Goal: Task Accomplishment & Management: Use online tool/utility

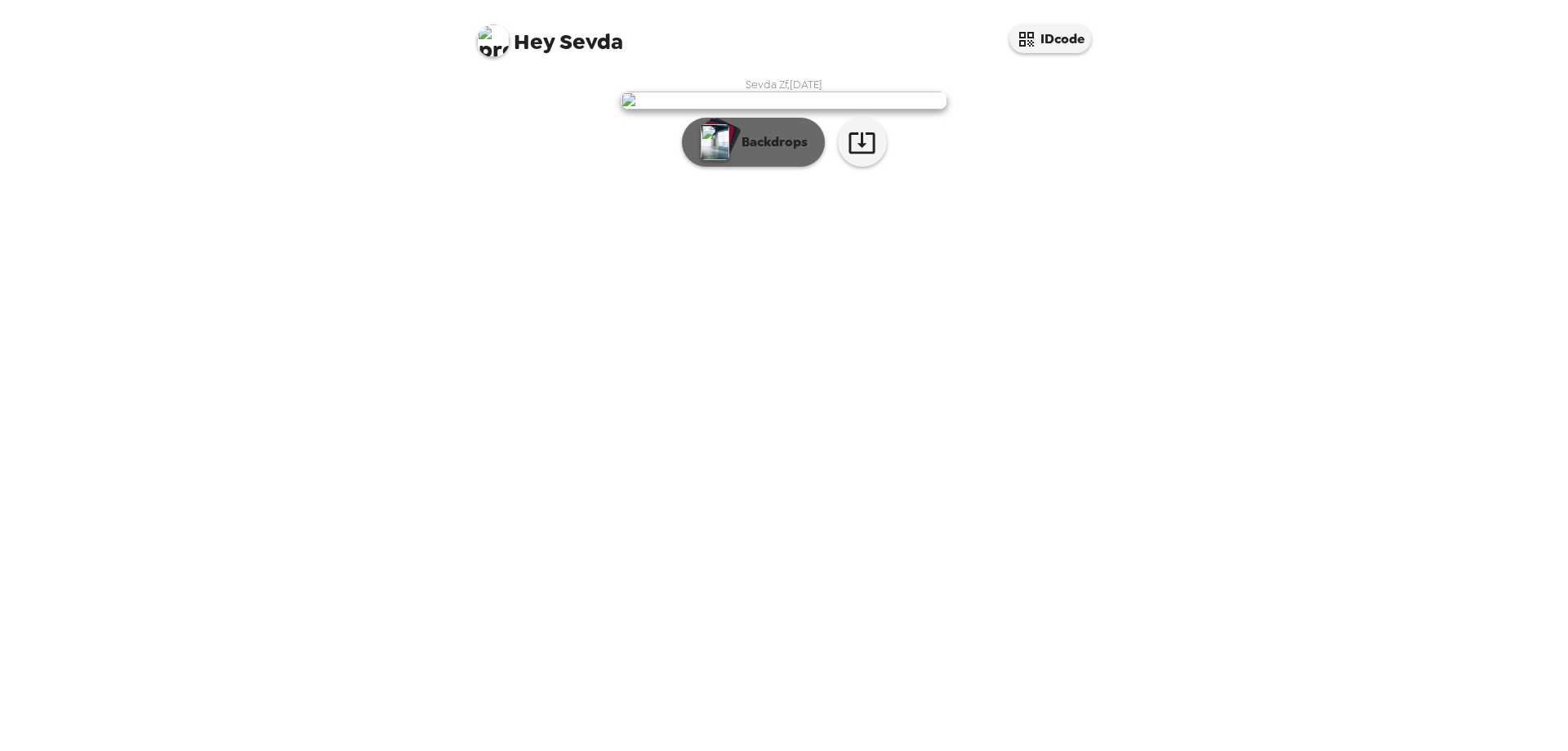
click at [794, 166] on button "Backdrops" at bounding box center [754, 142] width 143 height 49
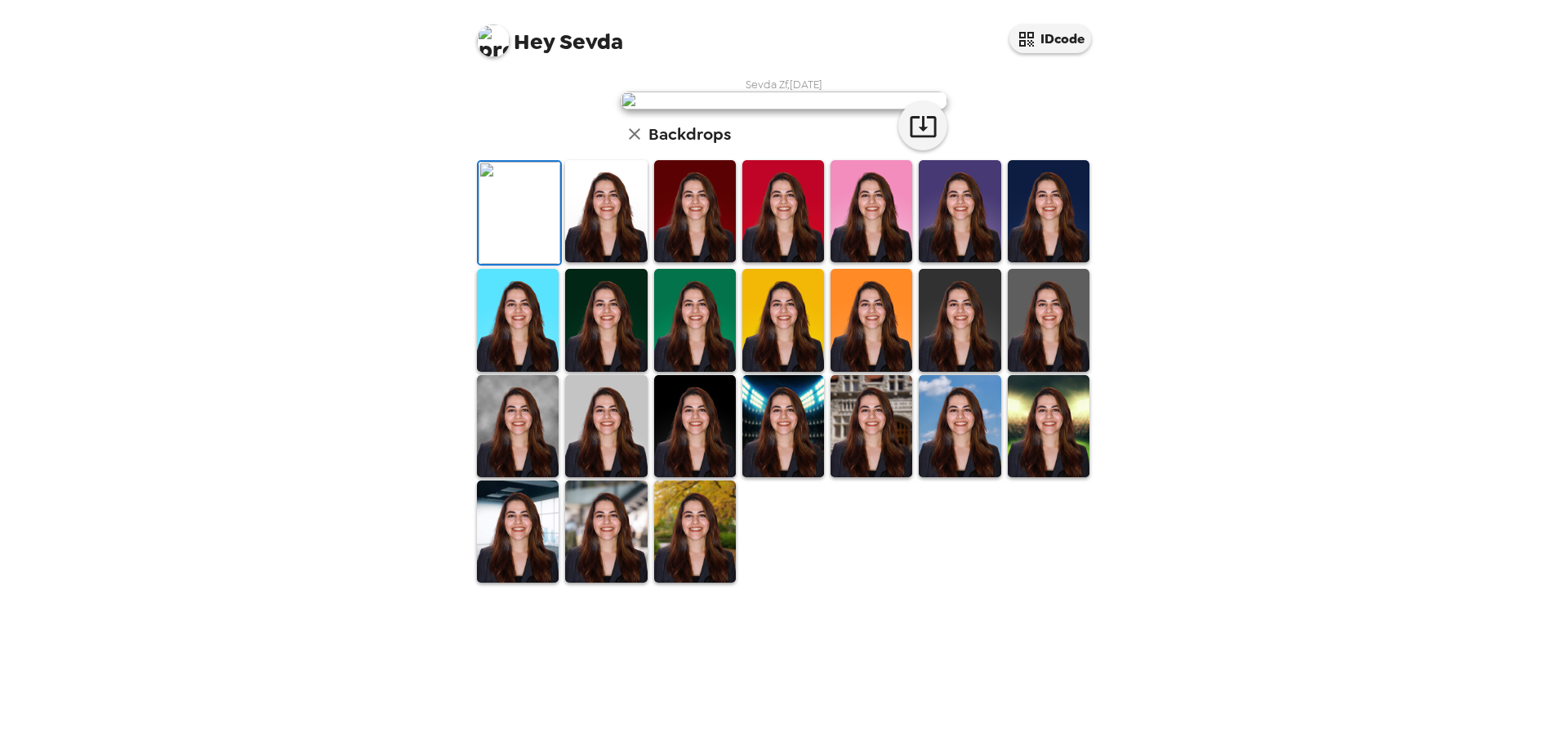
click at [582, 477] on img at bounding box center [606, 426] width 81 height 103
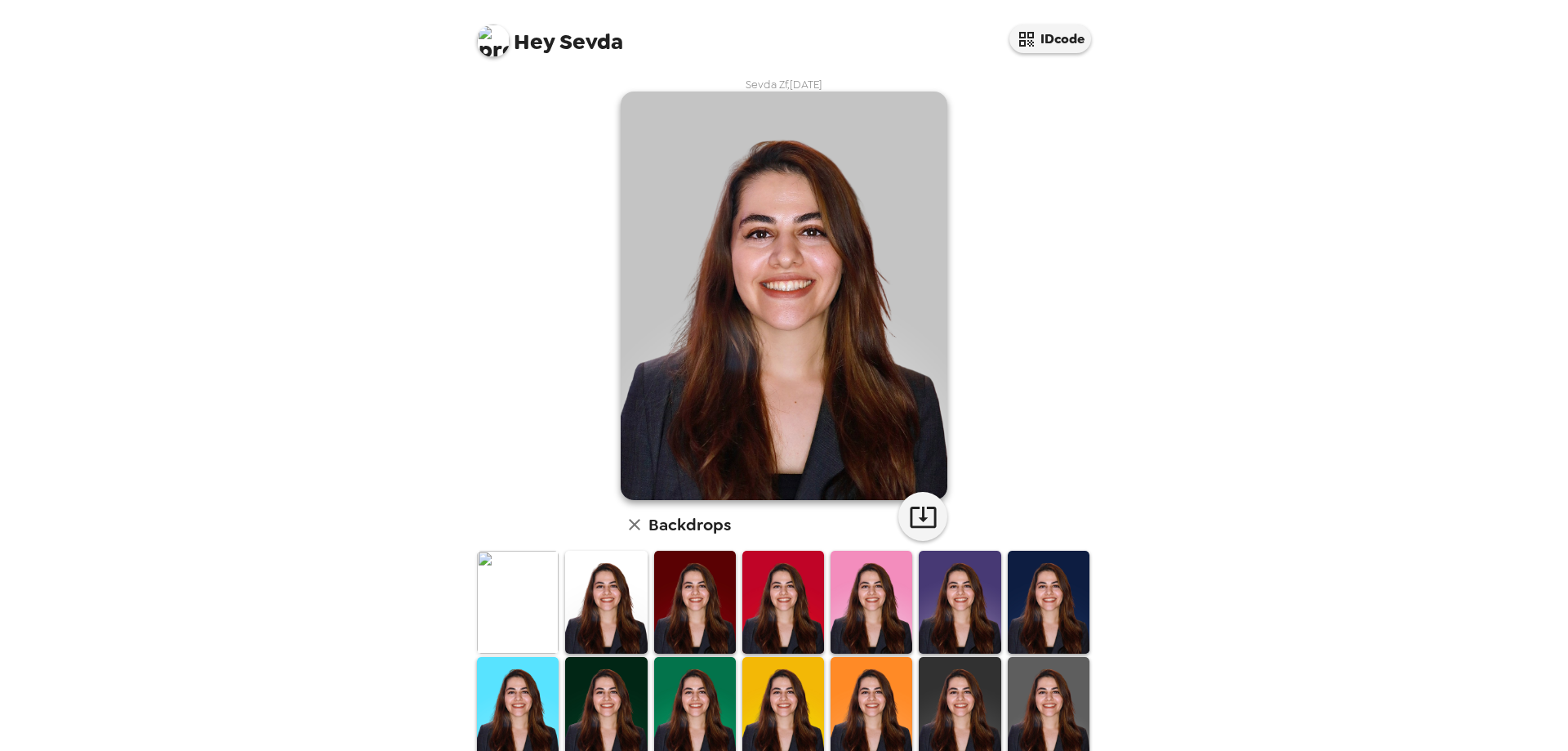
click at [580, 585] on img at bounding box center [606, 602] width 81 height 103
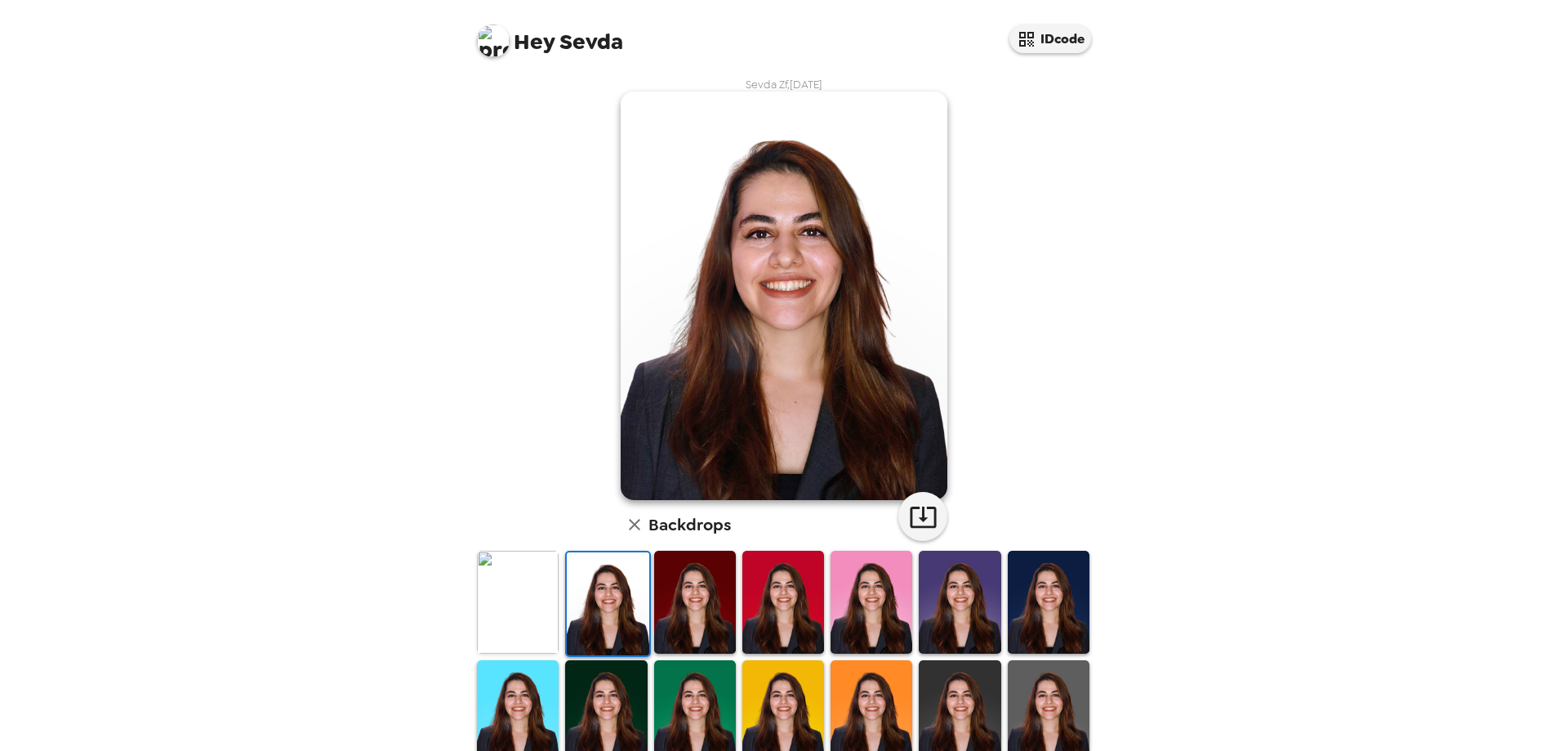
click at [503, 585] on img at bounding box center [518, 602] width 81 height 103
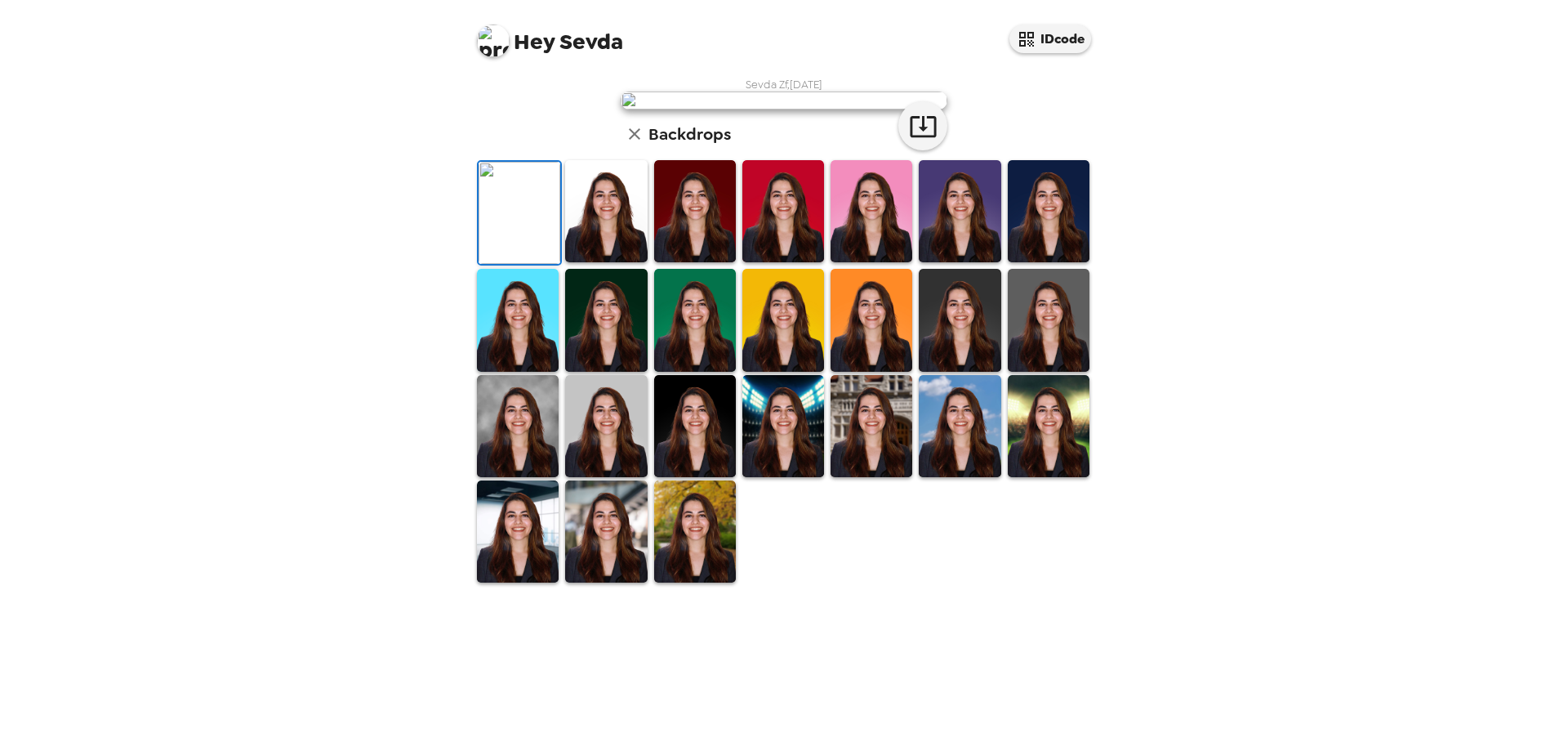
click at [610, 262] on img at bounding box center [606, 211] width 81 height 103
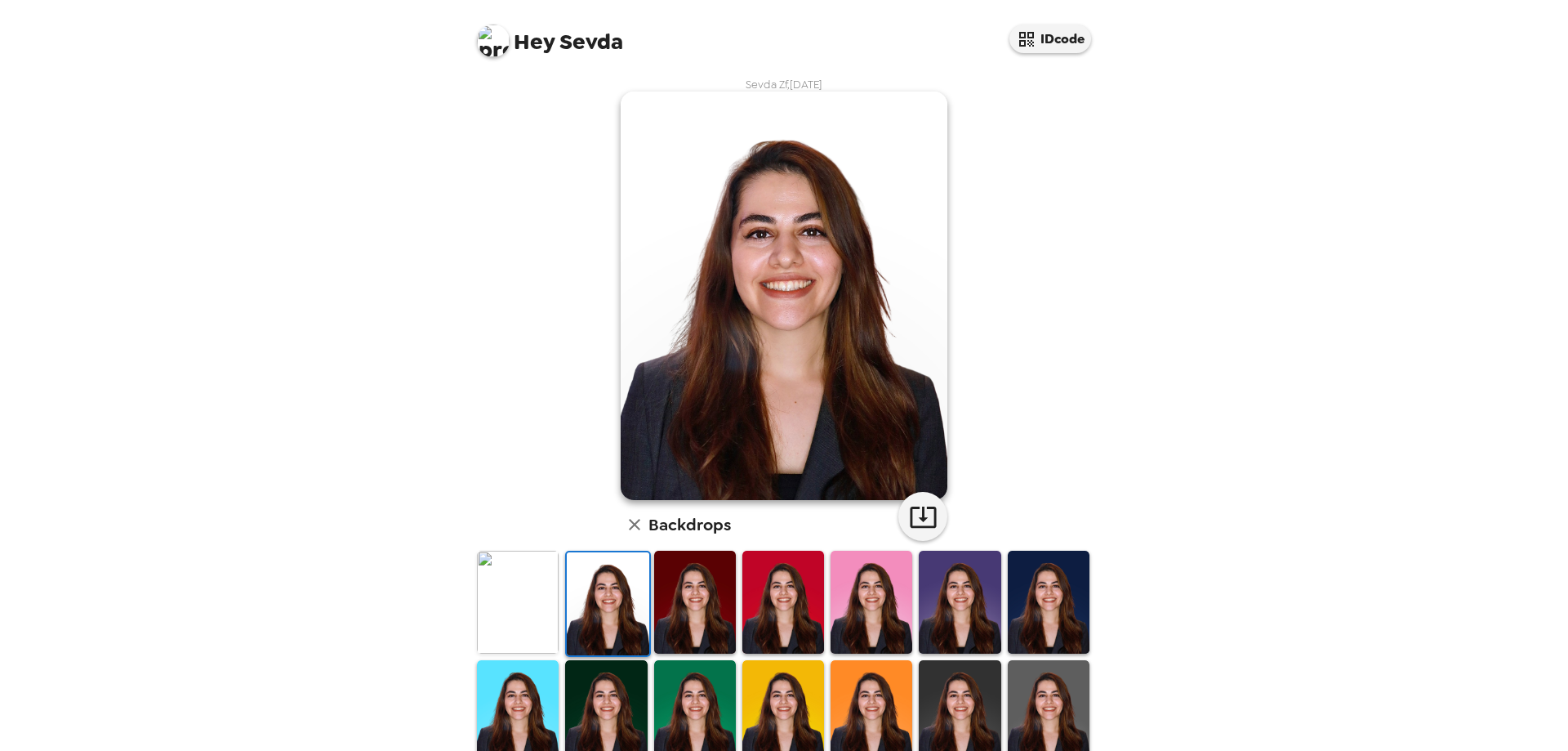
click at [693, 616] on img at bounding box center [695, 602] width 81 height 103
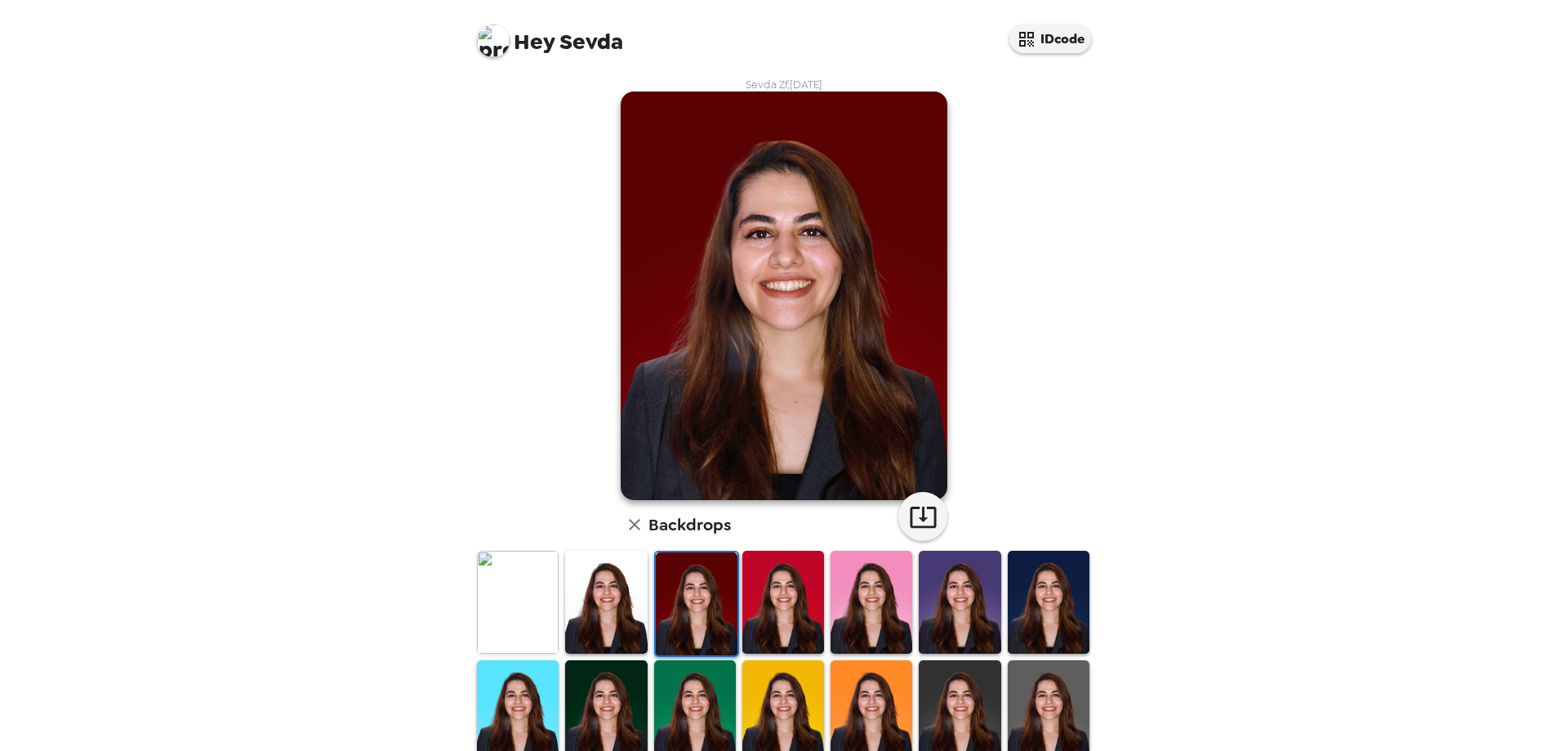
click at [1018, 620] on img at bounding box center [1049, 602] width 81 height 103
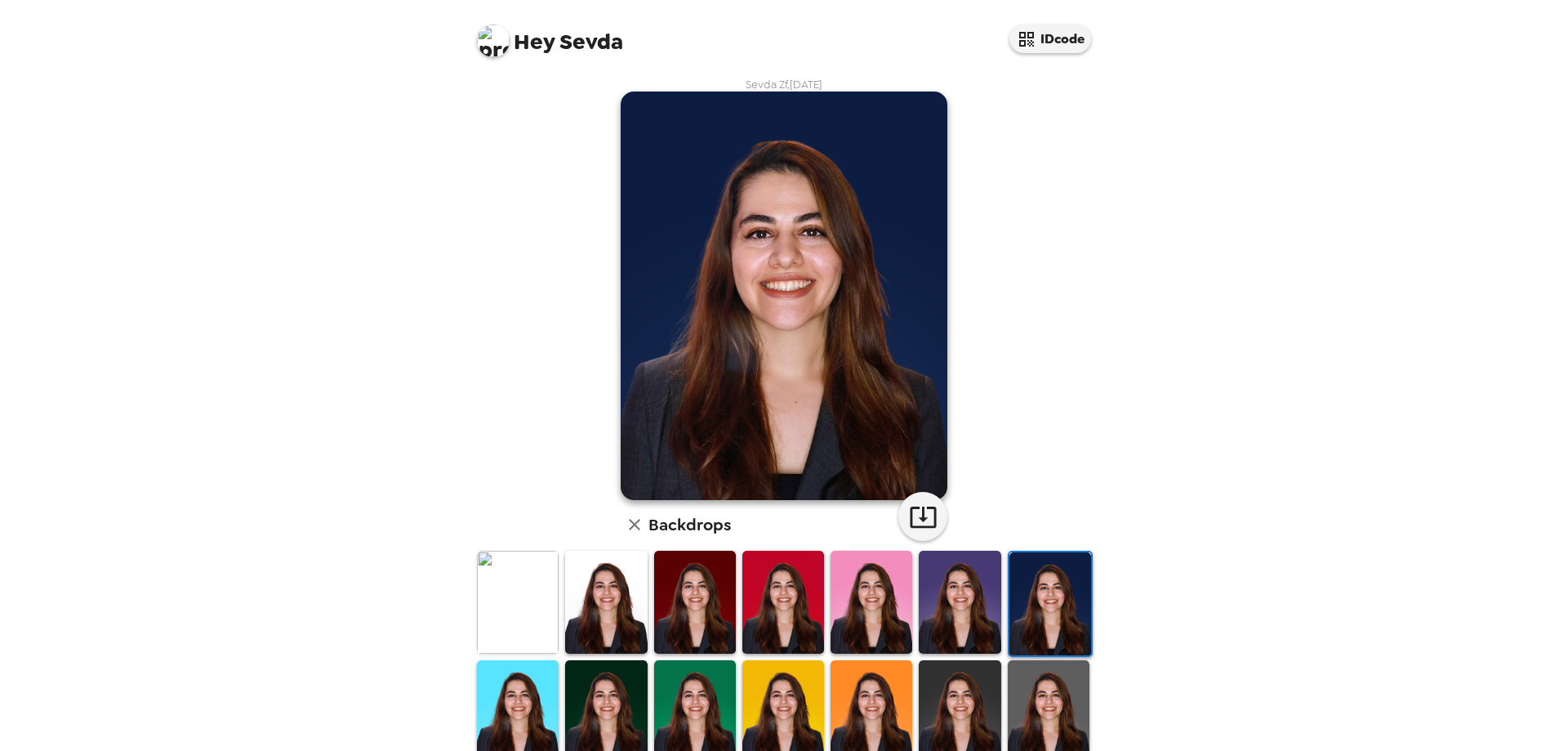
scroll to position [81, 0]
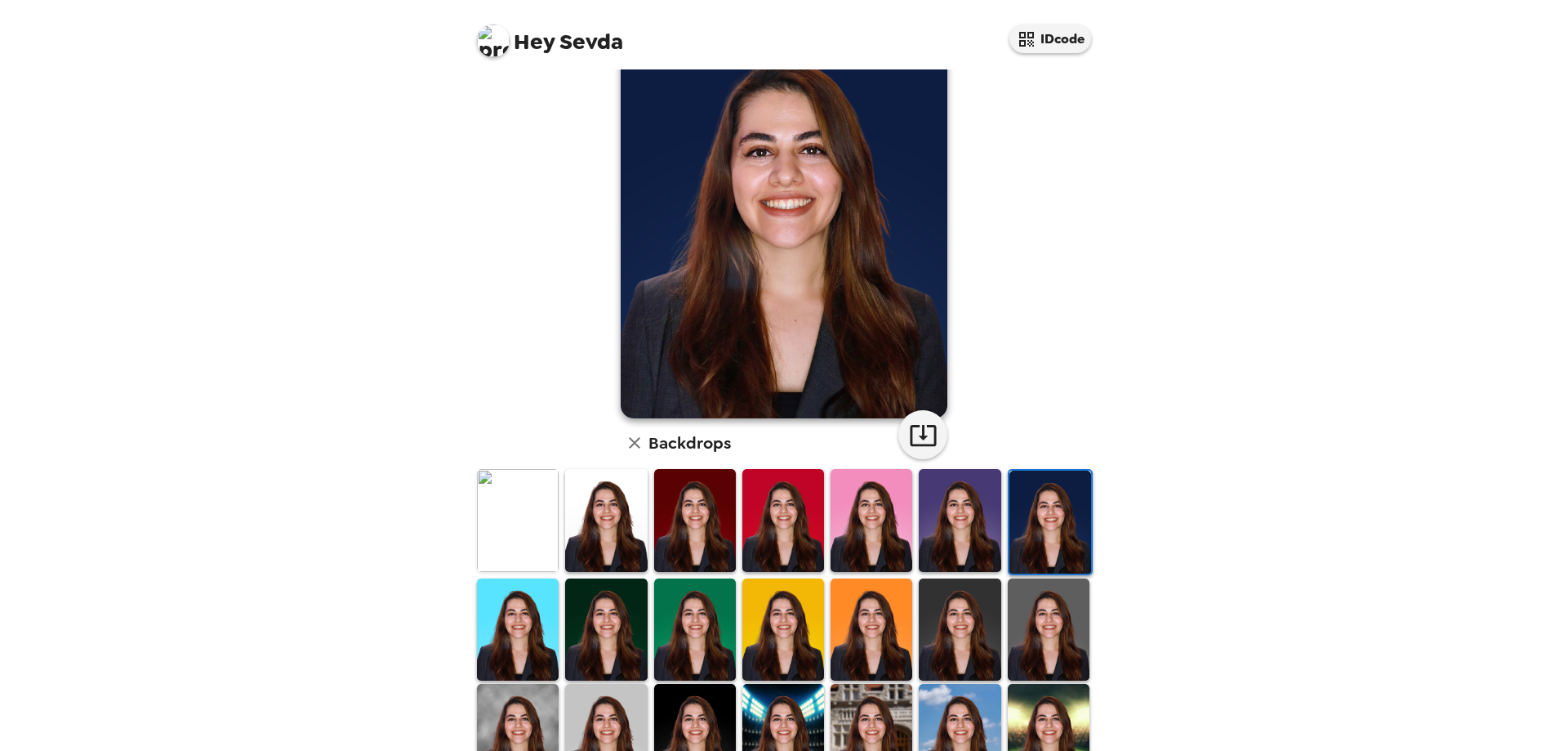
click at [1022, 659] on img at bounding box center [1049, 630] width 81 height 103
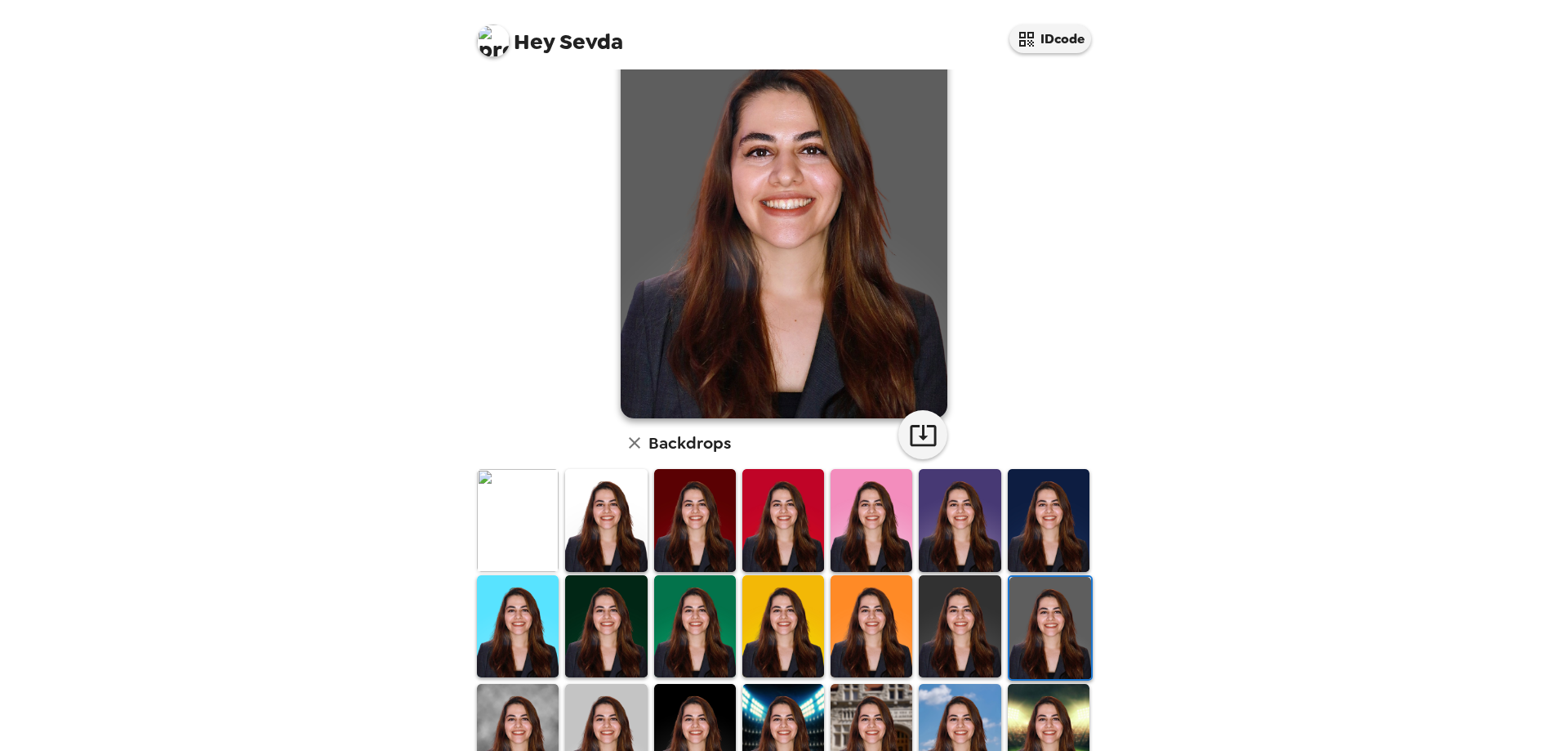
click at [935, 636] on img at bounding box center [960, 626] width 81 height 103
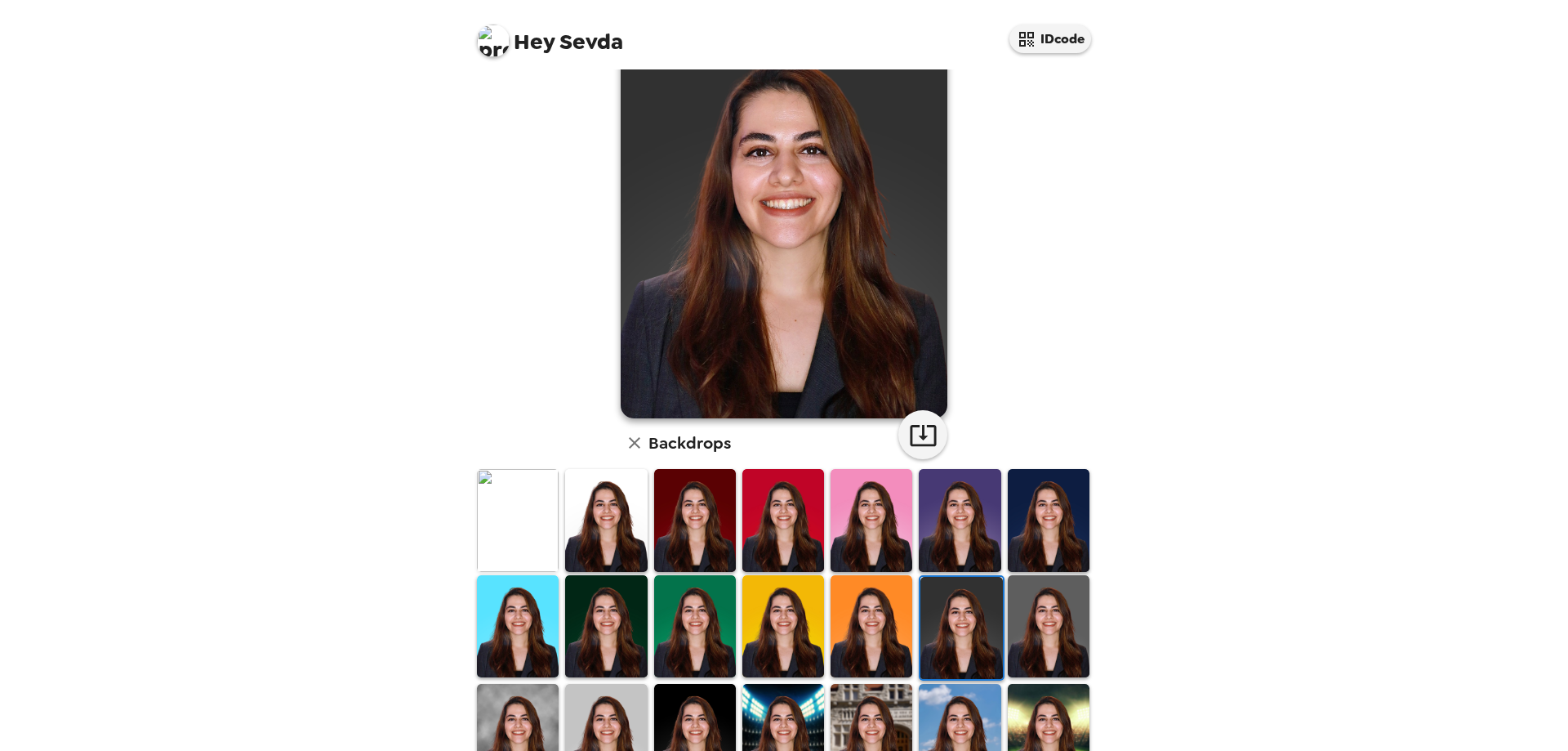
scroll to position [0, 0]
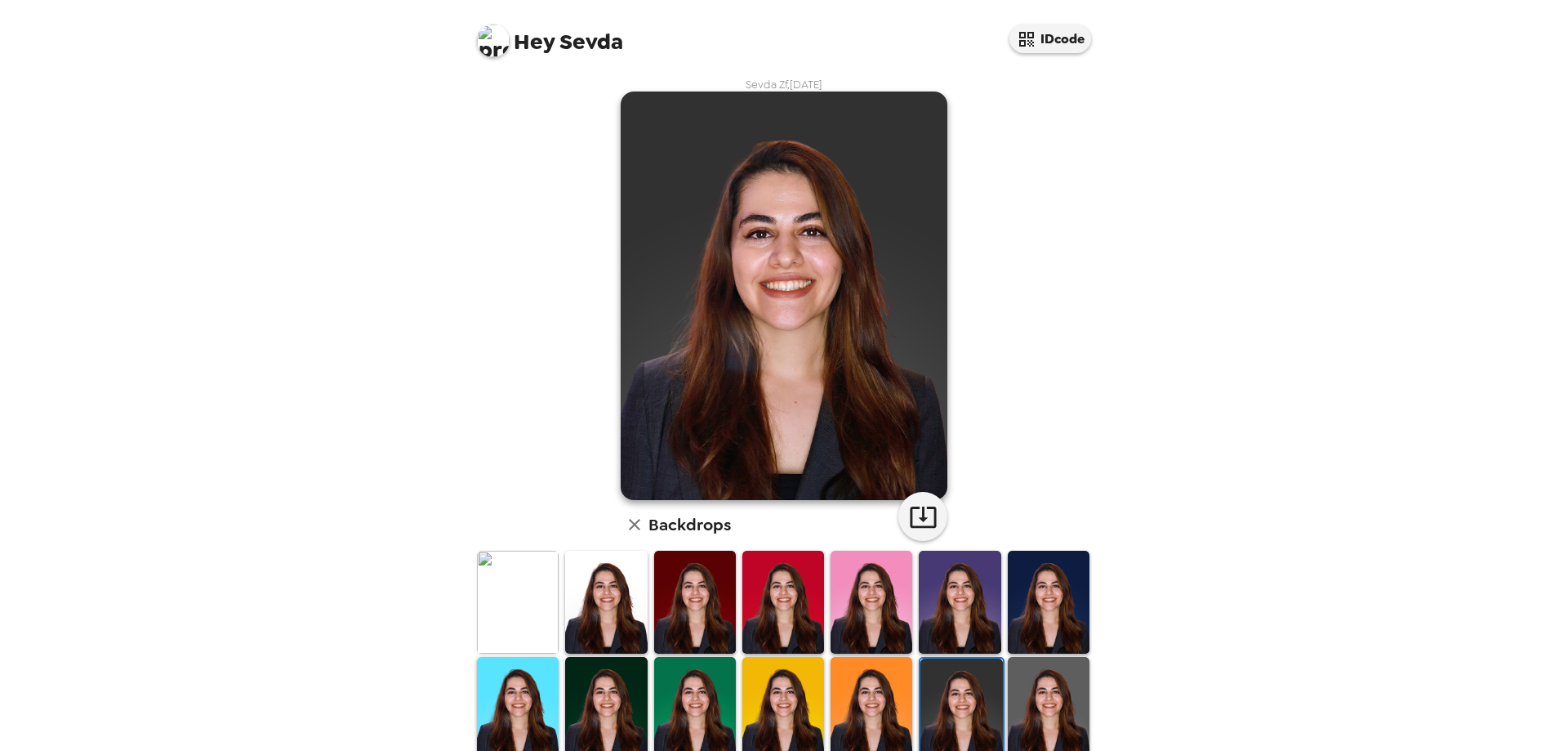
click at [524, 611] on img at bounding box center [518, 602] width 81 height 103
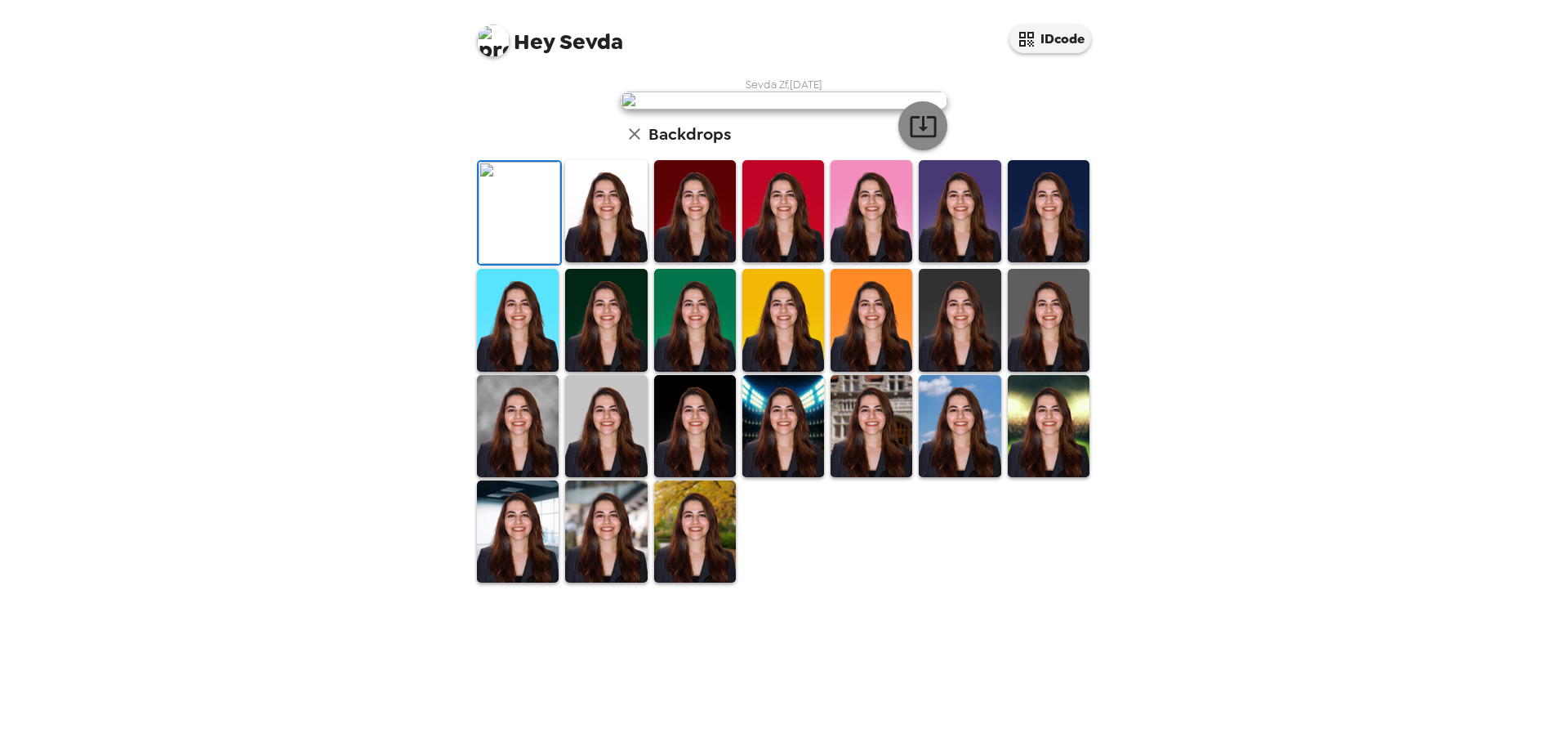
click at [909, 140] on icon "button" at bounding box center [924, 127] width 29 height 29
